Goal: Information Seeking & Learning: Learn about a topic

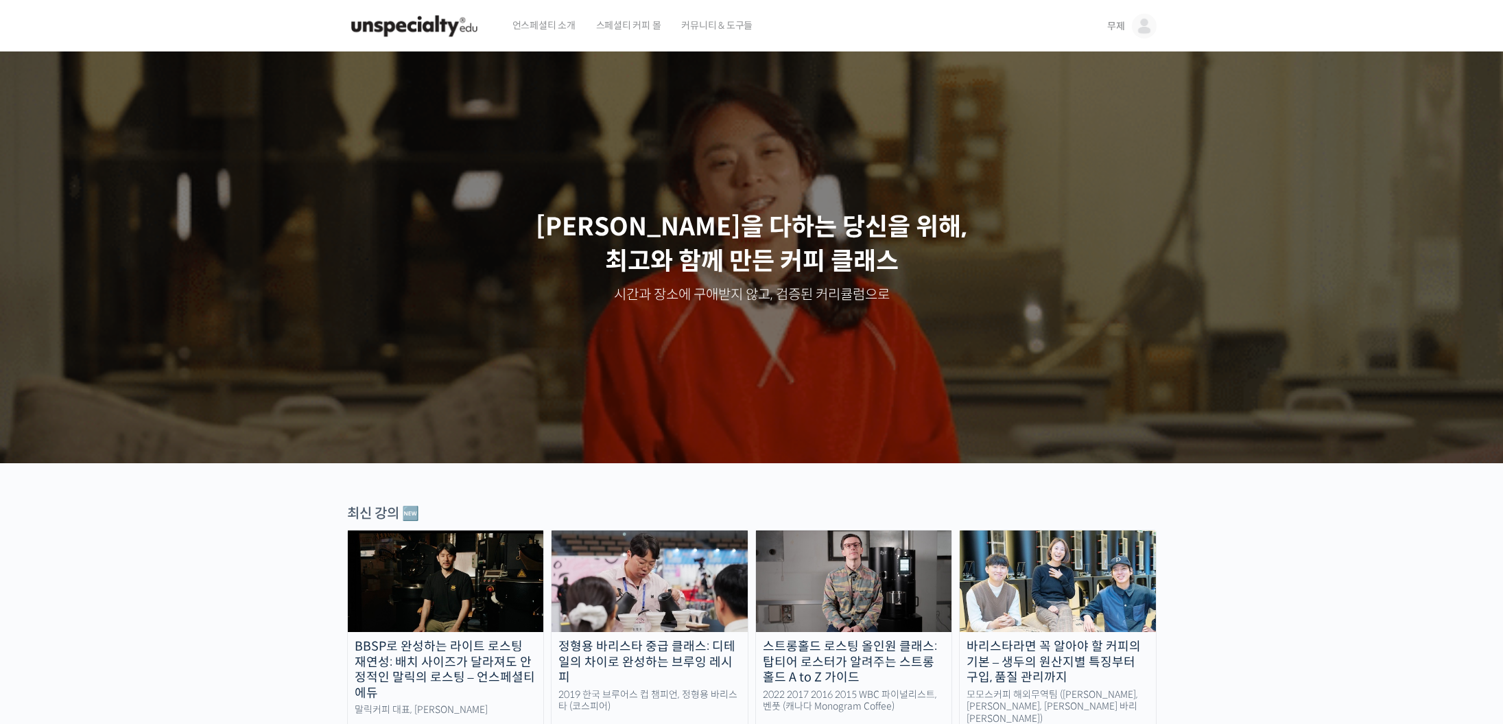
click at [1122, 29] on span "무제" at bounding box center [1116, 26] width 18 height 12
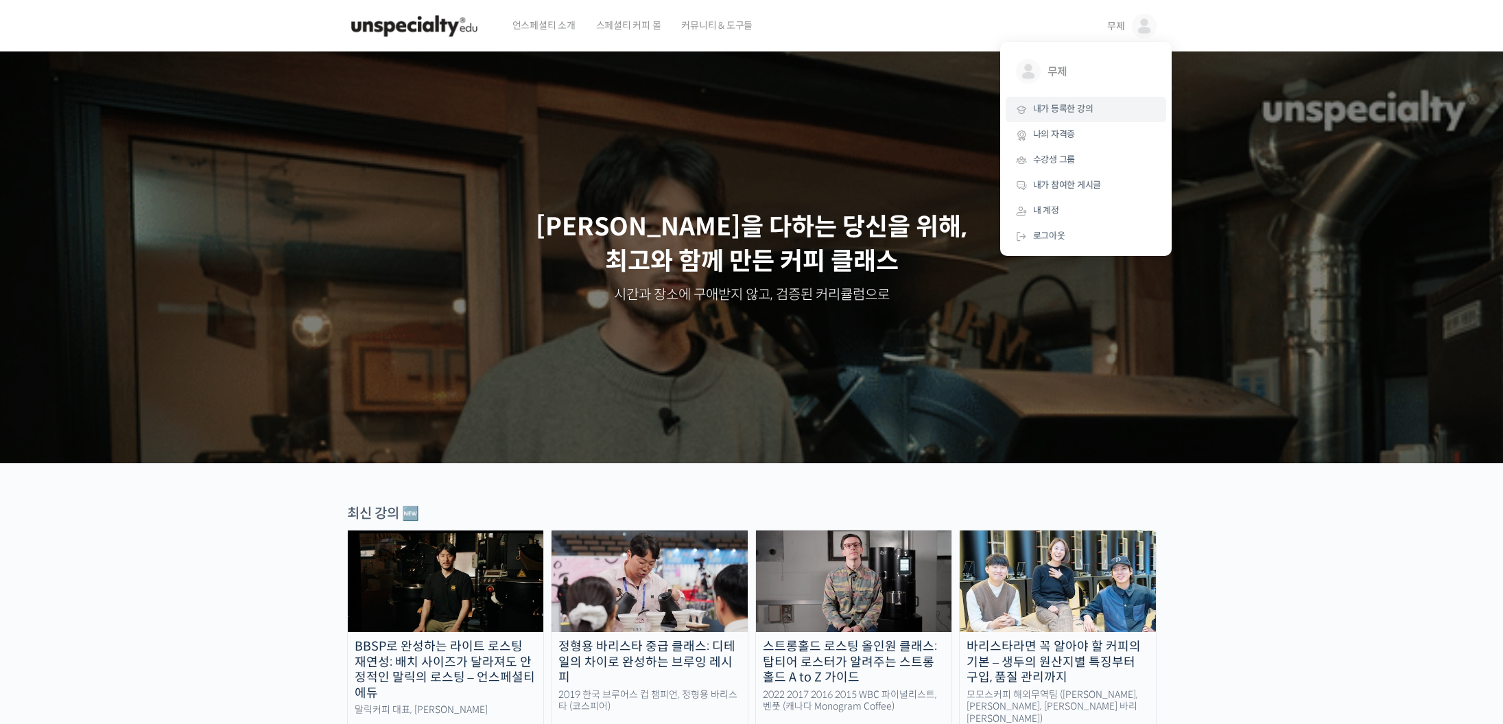
click at [1082, 110] on span "내가 등록한 강의" at bounding box center [1063, 109] width 60 height 12
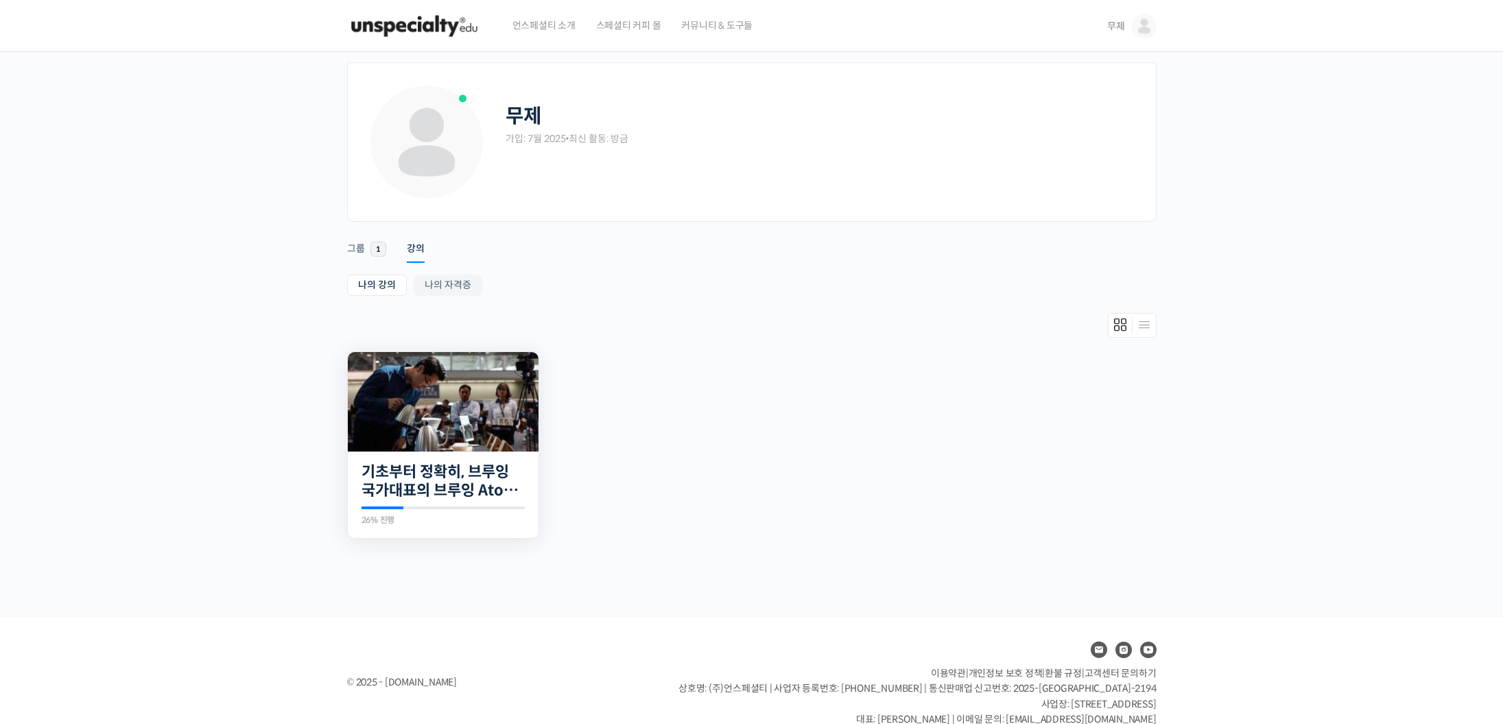
click at [423, 405] on img at bounding box center [443, 401] width 191 height 99
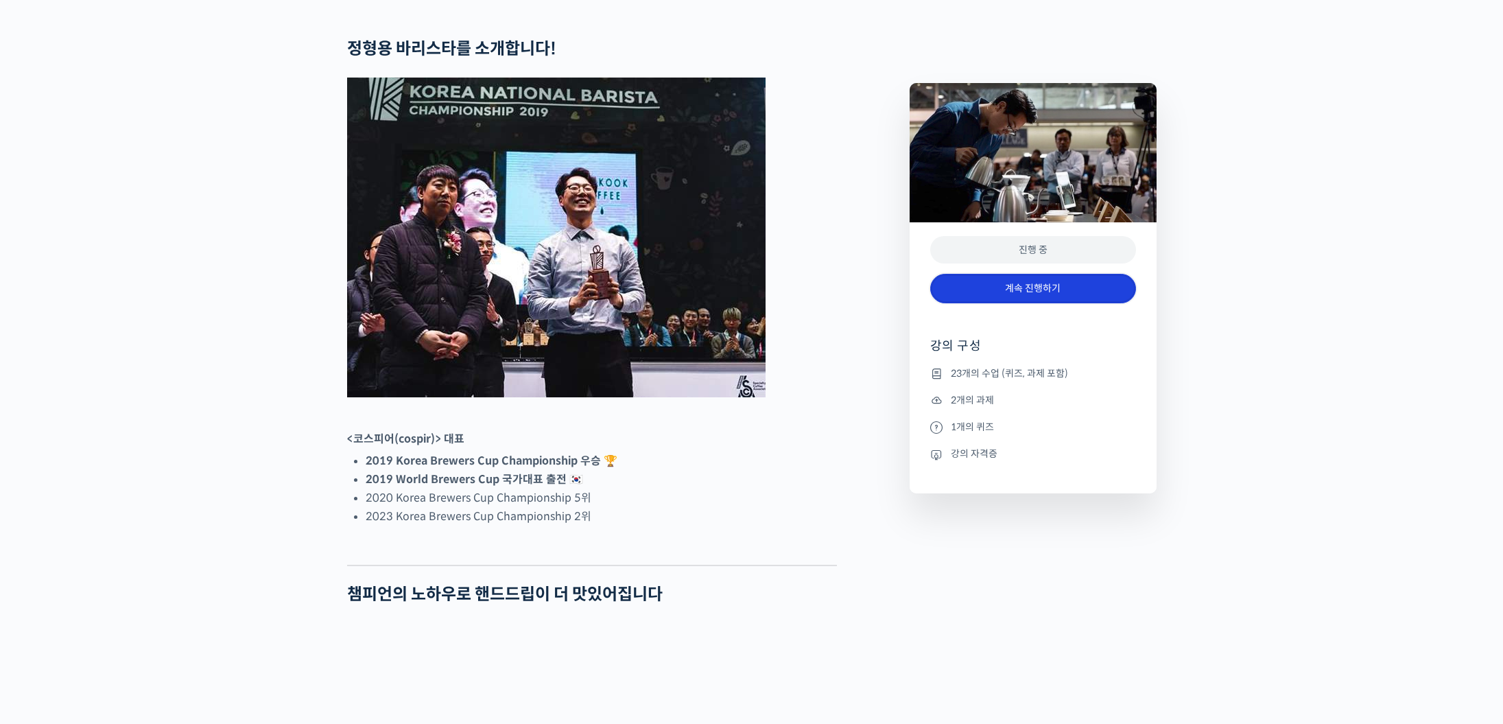
scroll to position [557, 0]
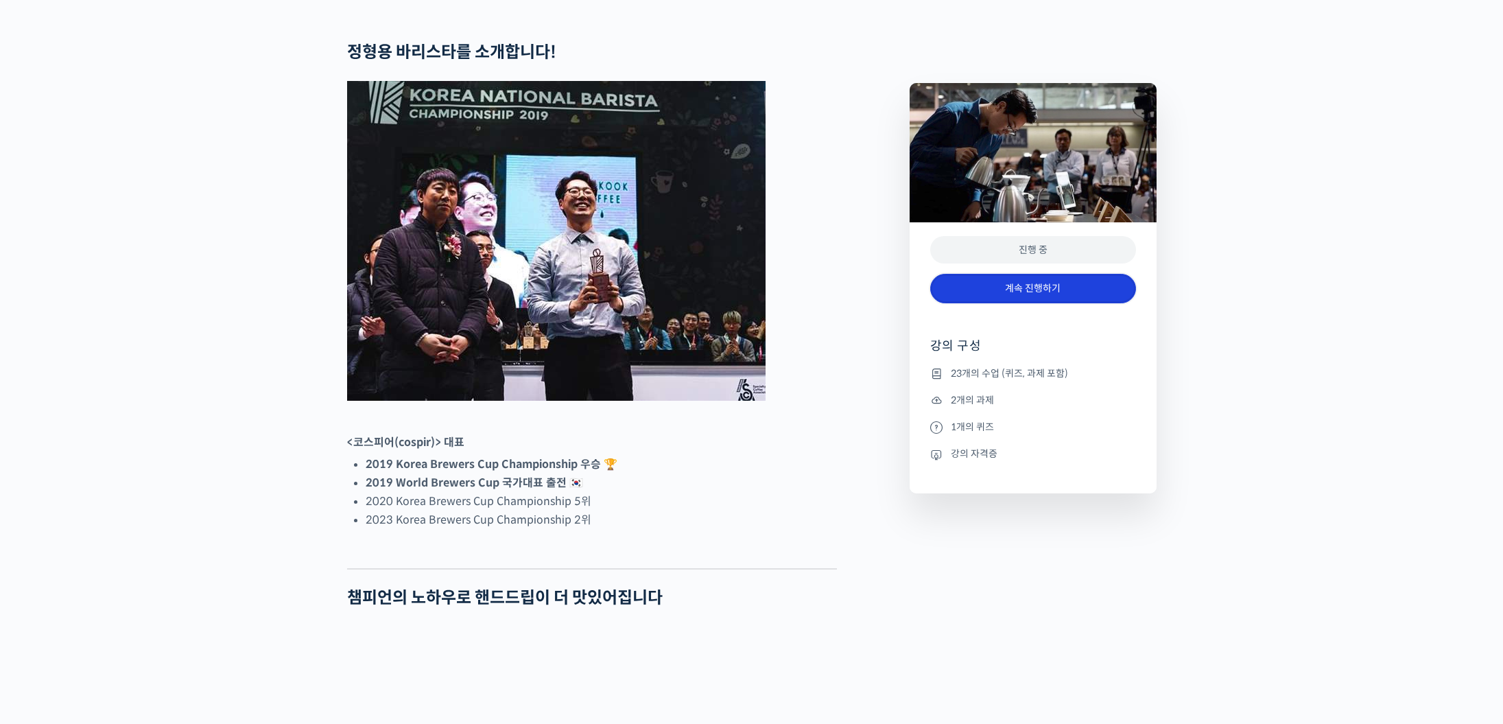
click at [1024, 293] on link "계속 진행하기" at bounding box center [1033, 288] width 206 height 29
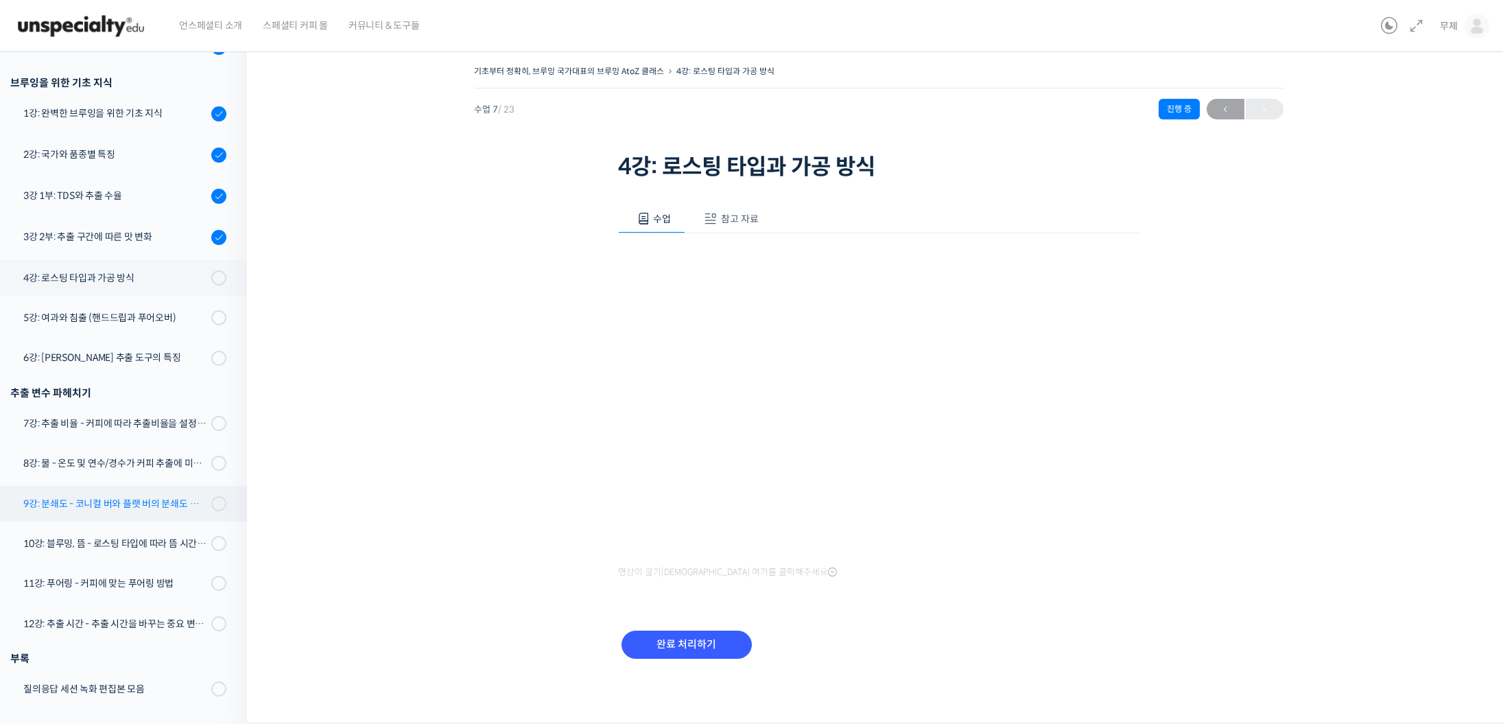
scroll to position [237, 0]
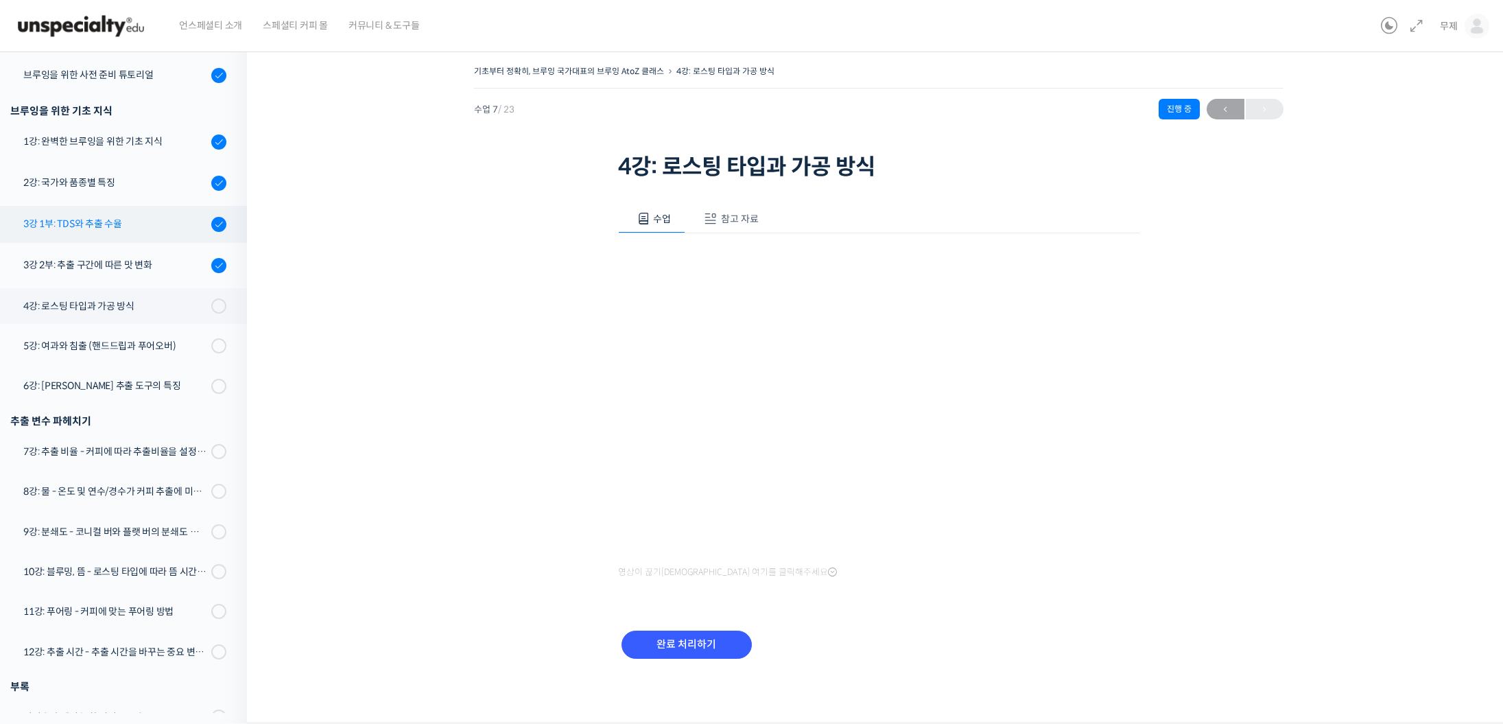
click at [98, 222] on div "3강 1부: TDS와 추출 수율" at bounding box center [115, 223] width 184 height 15
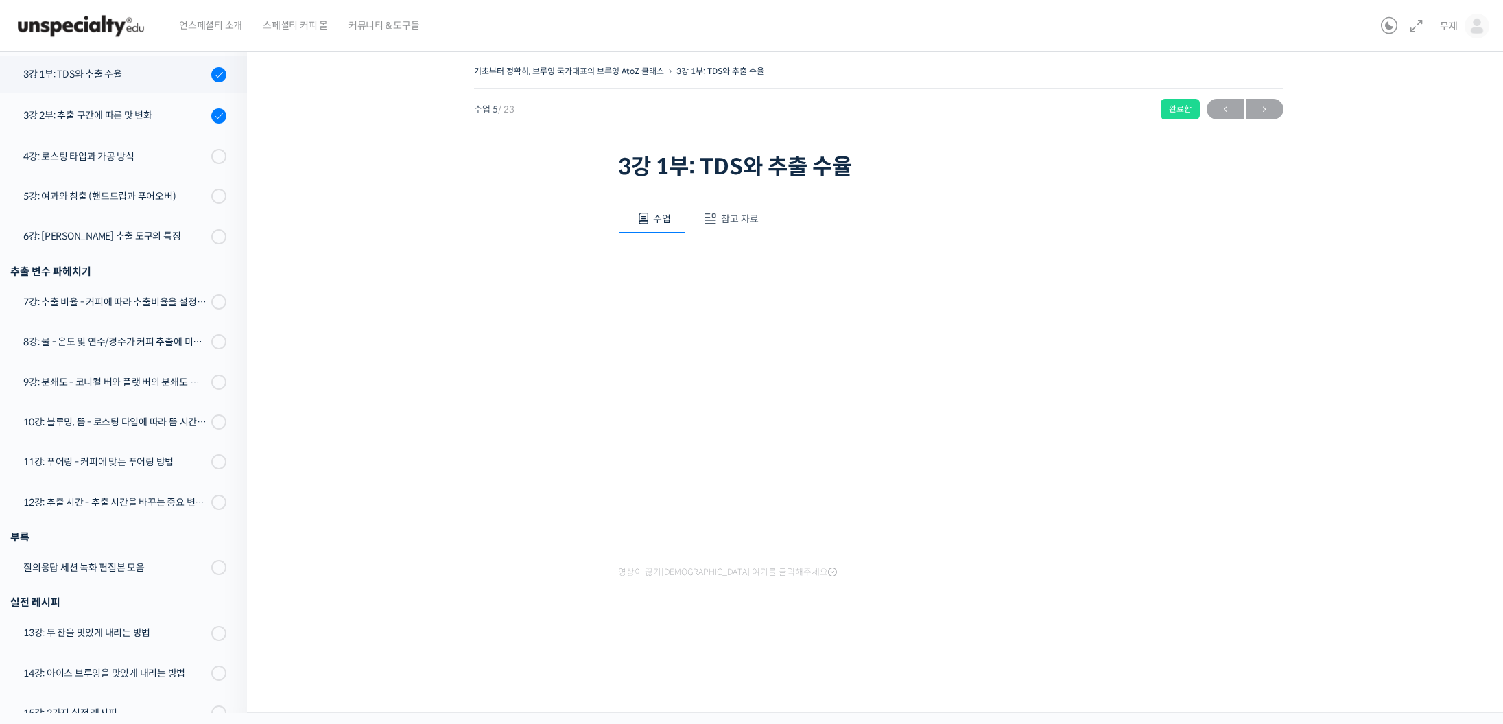
scroll to position [390, 0]
click at [734, 204] on button "참고 자료" at bounding box center [729, 218] width 88 height 29
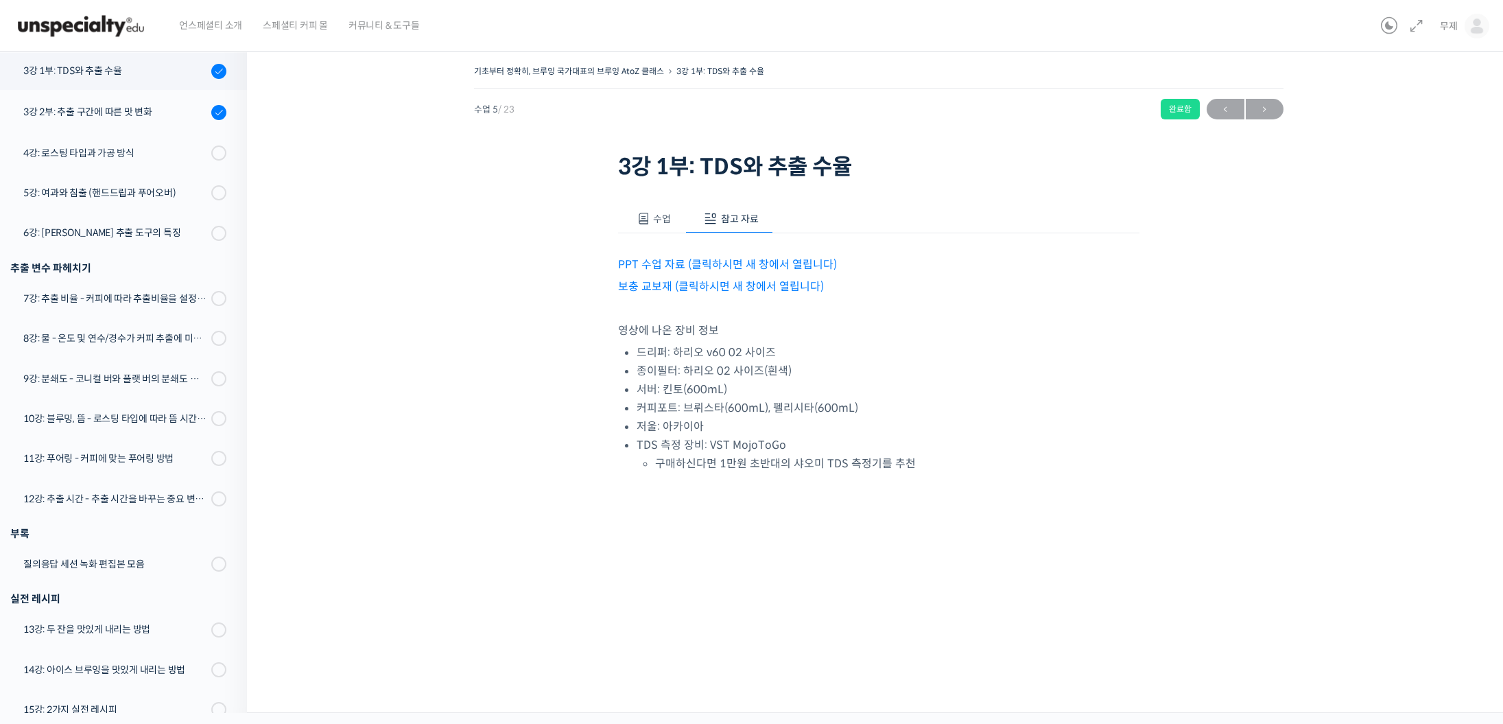
click at [653, 265] on link "PPT 수업 자료 (클릭하시면 새 창에서 열립니다)" at bounding box center [727, 264] width 219 height 14
click at [449, 328] on div "기초부터 정확히, 브루잉 국가대표의 브루잉 AtoZ 클래스 3강 1부: TDS와 추출 수율 완료함 수업 5 / 23 완료함 ← 이전 다음 → …" at bounding box center [879, 299] width 1126 height 474
click at [91, 156] on div "4강: 로스팅 타입과 가공 방식" at bounding box center [115, 152] width 184 height 15
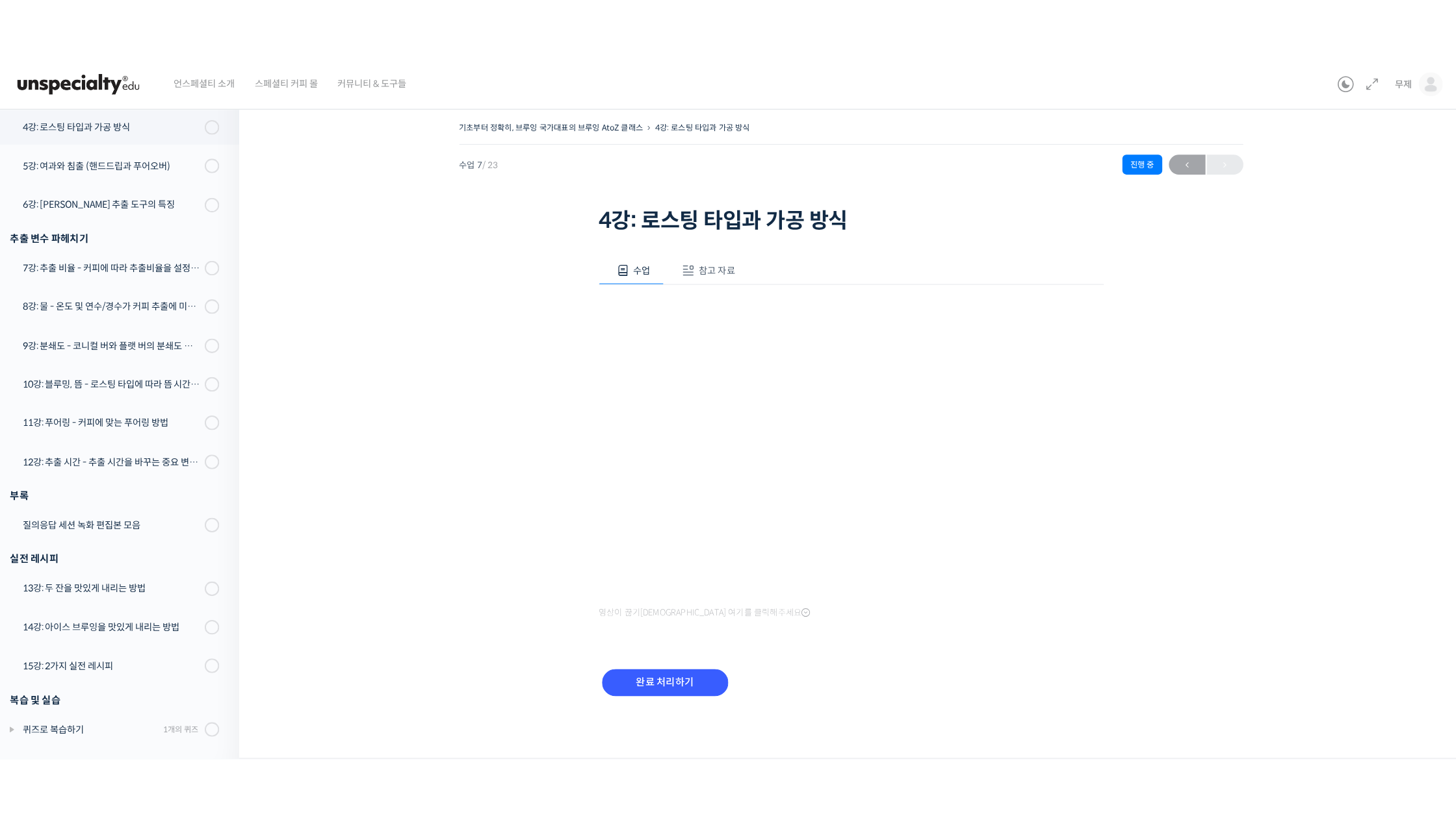
scroll to position [447, 0]
